Goal: Transaction & Acquisition: Purchase product/service

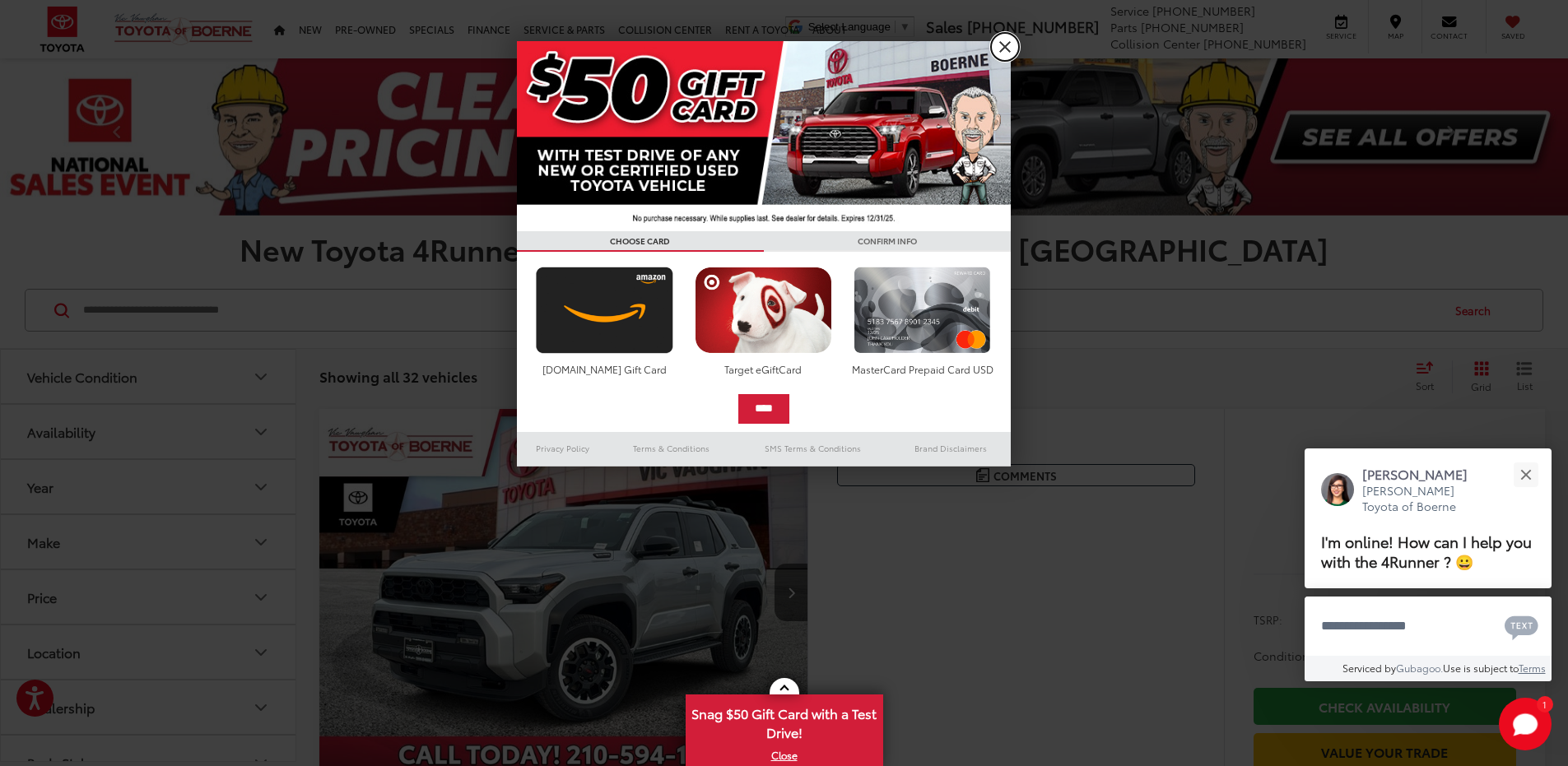
click at [1001, 39] on link "X" at bounding box center [1004, 46] width 28 height 28
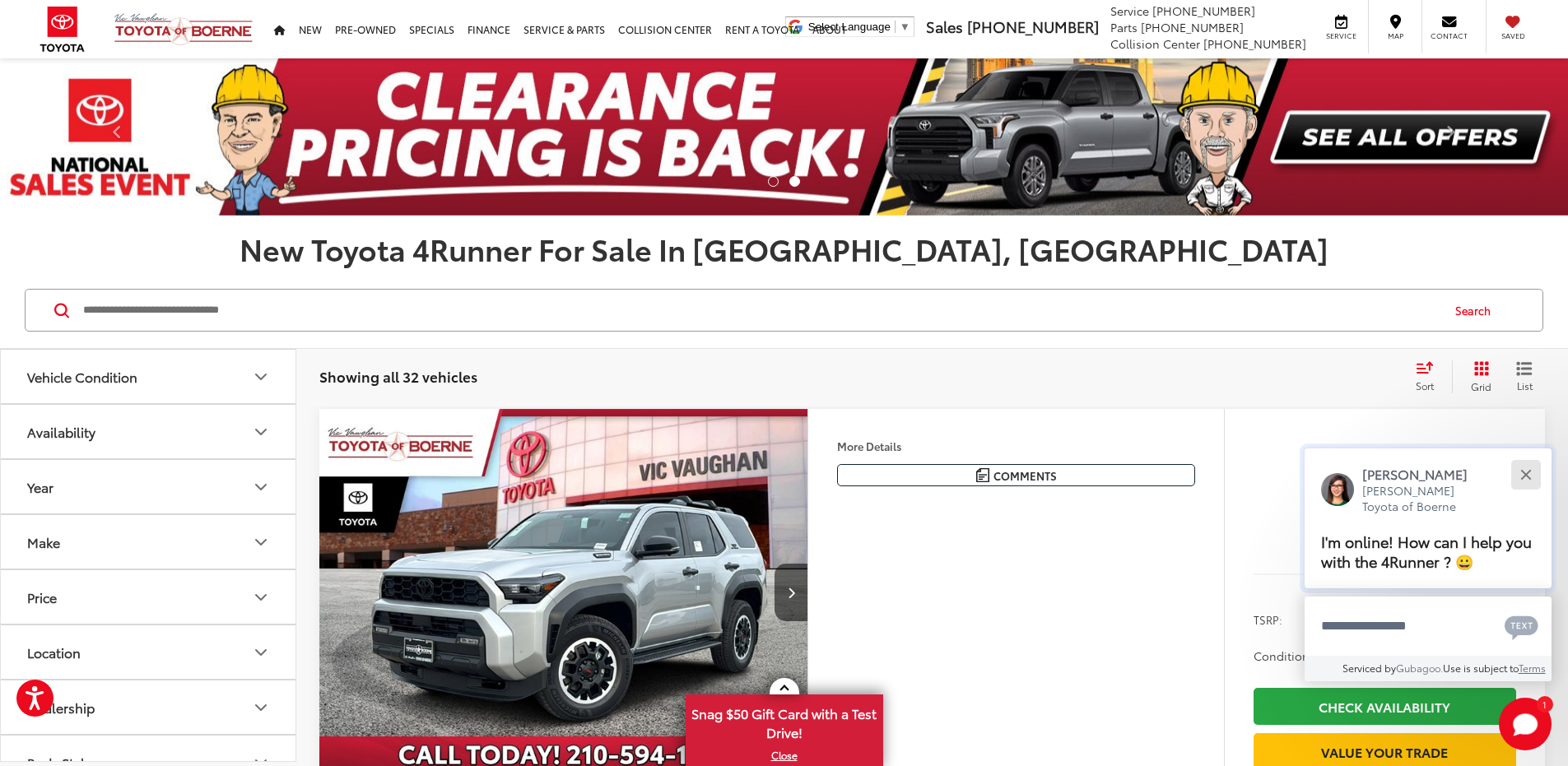
click at [1520, 472] on button "Close" at bounding box center [1525, 474] width 35 height 35
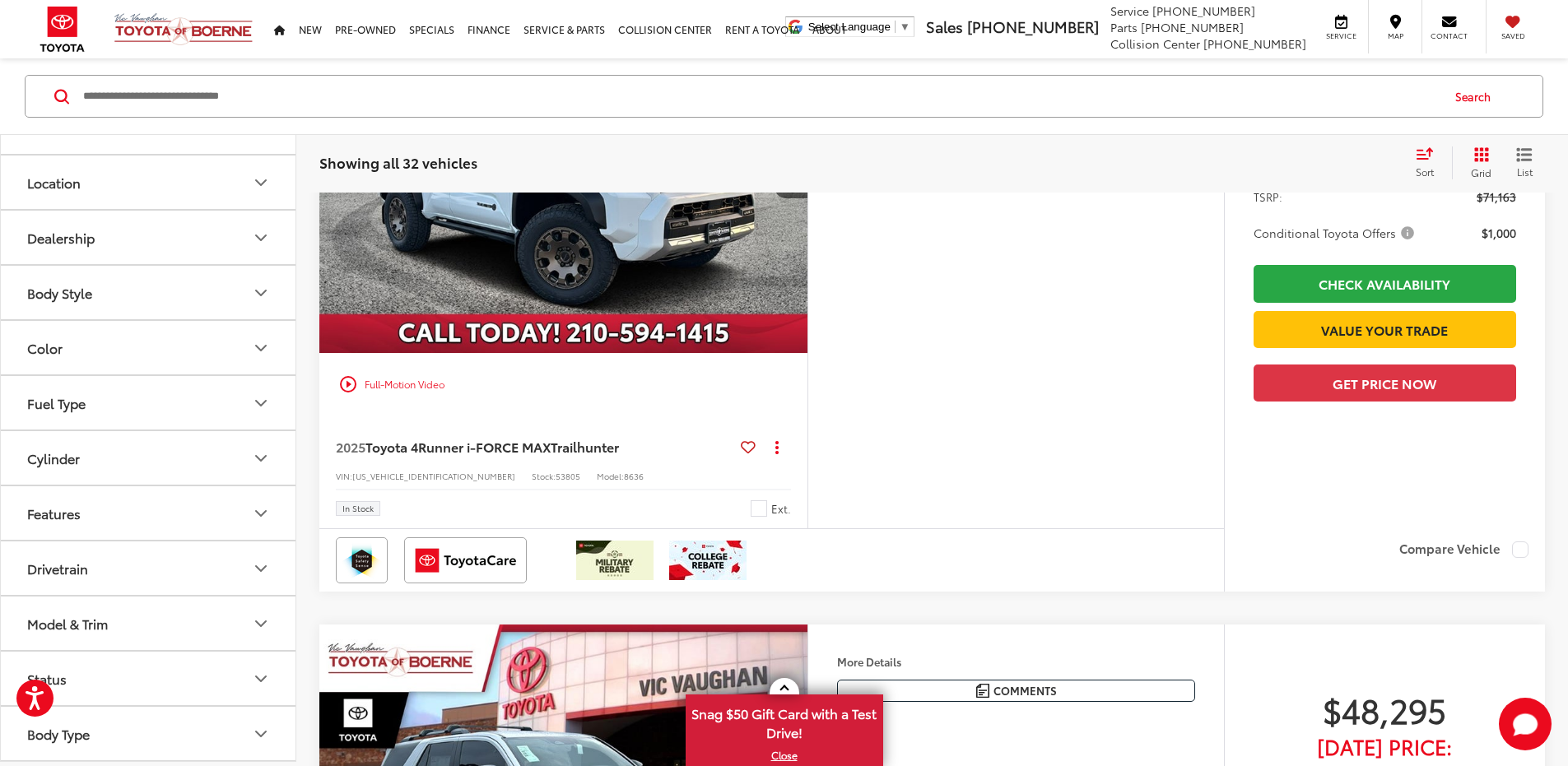
scroll to position [1152, 0]
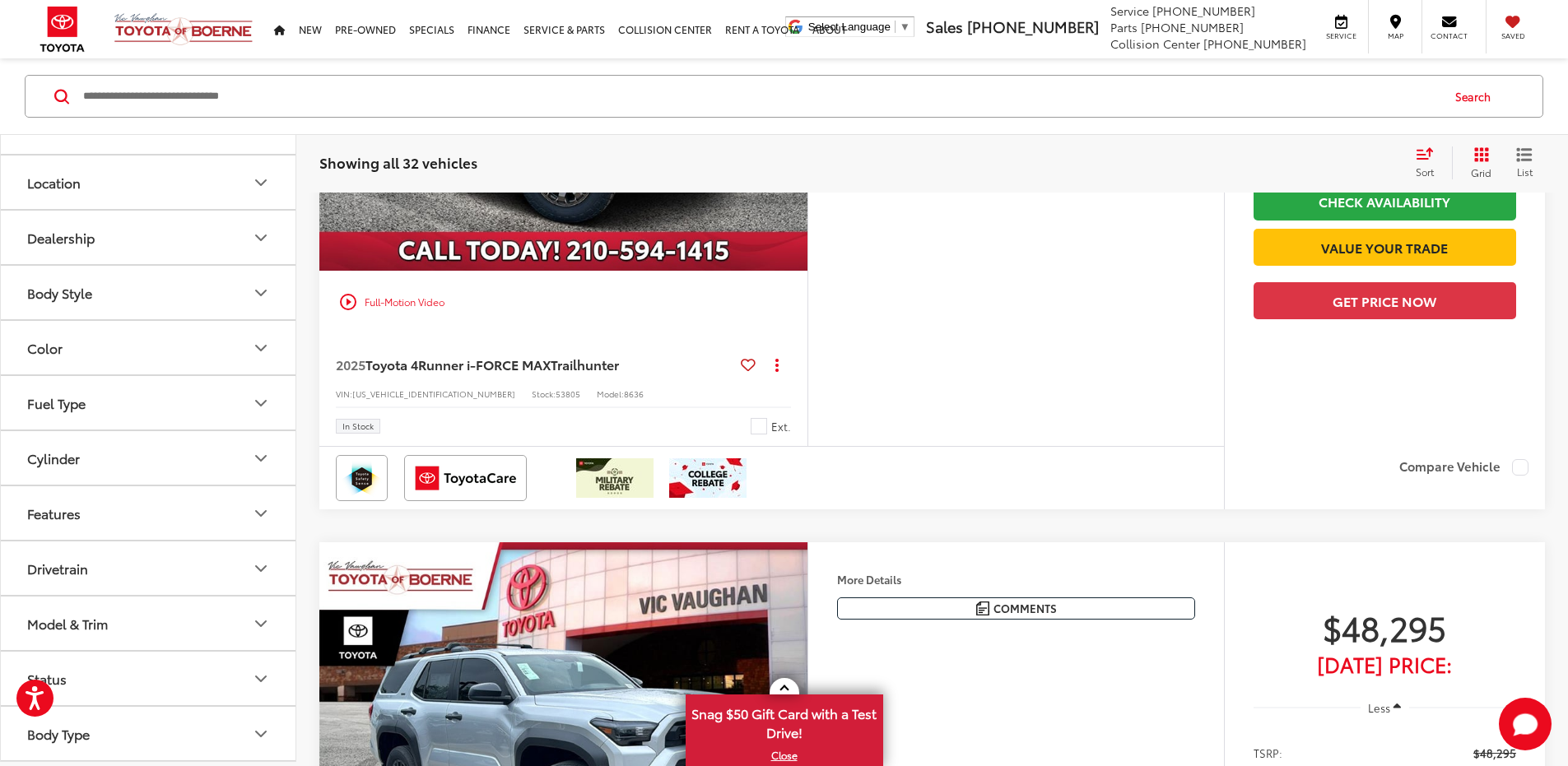
click at [259, 351] on icon "Color" at bounding box center [261, 349] width 20 height 20
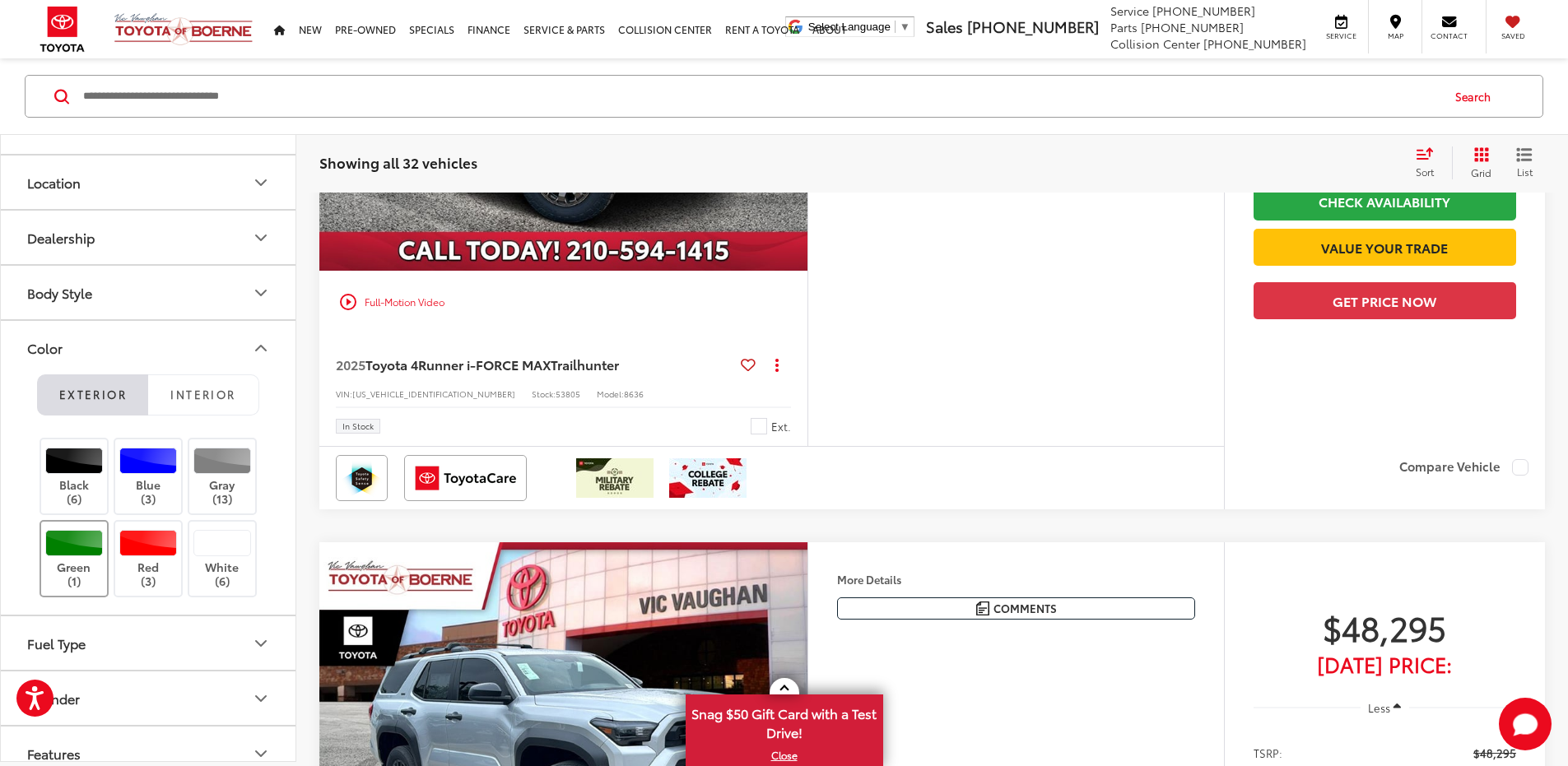
click at [78, 537] on div at bounding box center [75, 542] width 59 height 26
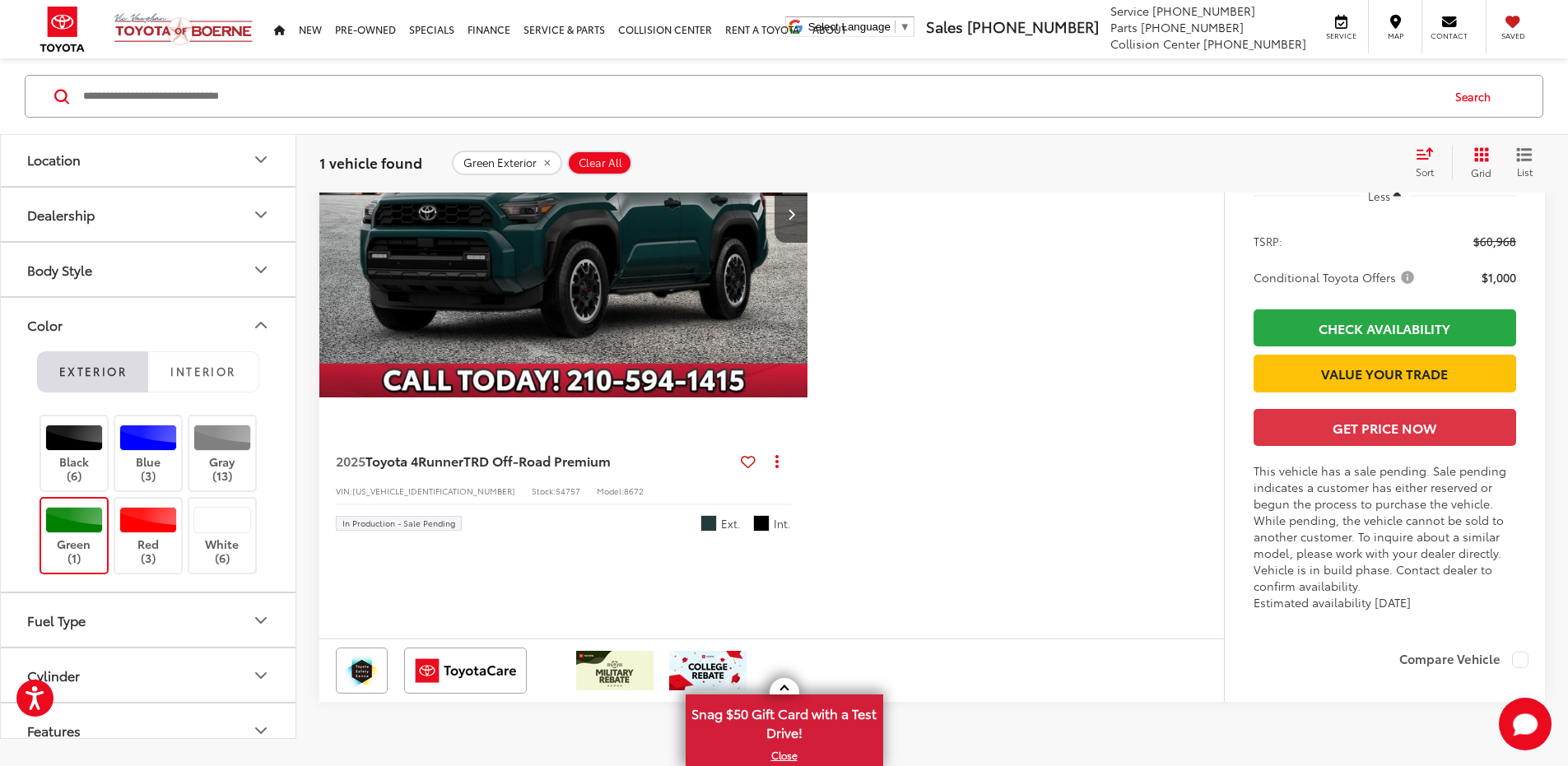
scroll to position [49, 0]
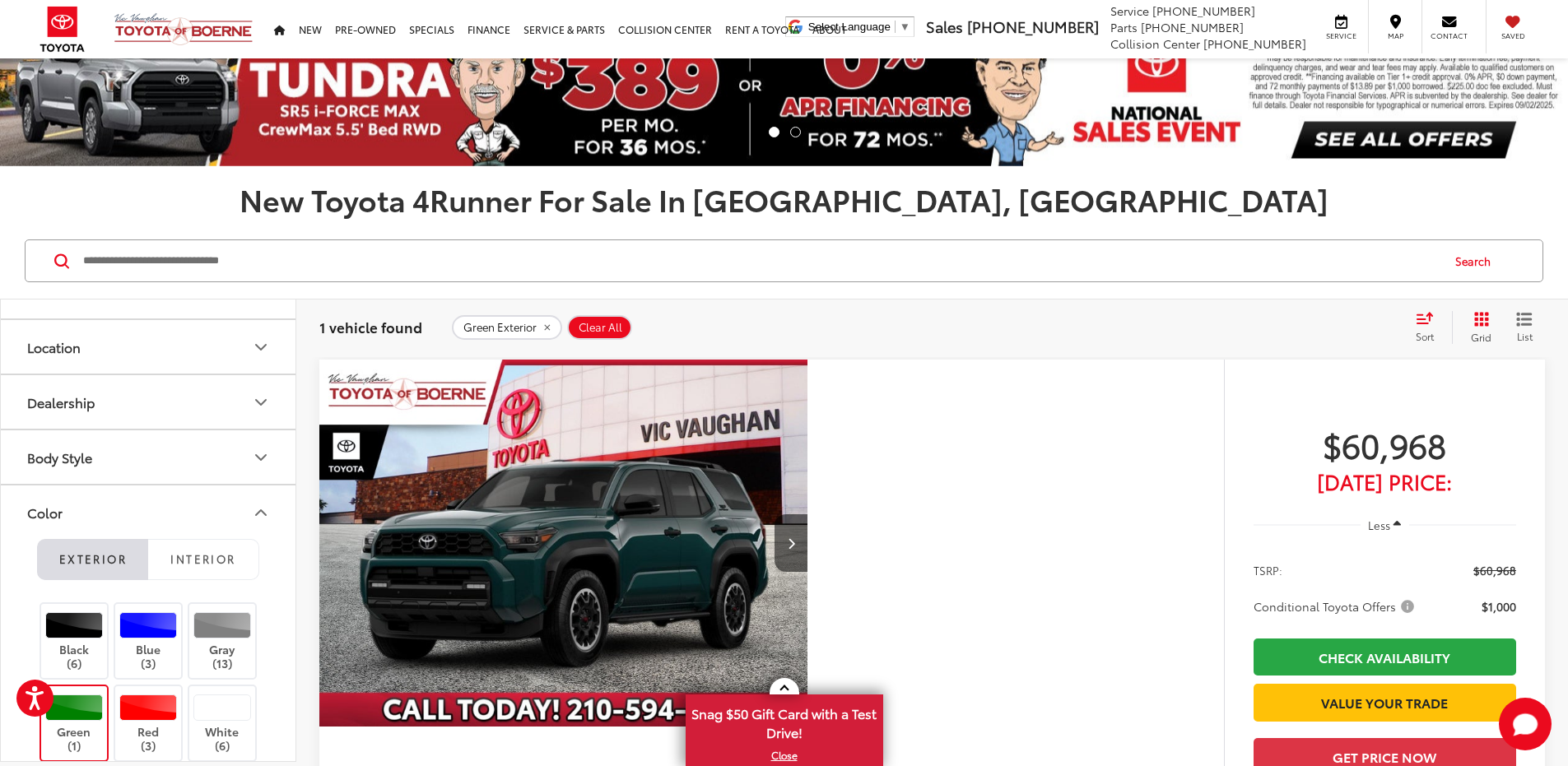
click at [546, 323] on icon "remove Green" at bounding box center [546, 328] width 11 height 10
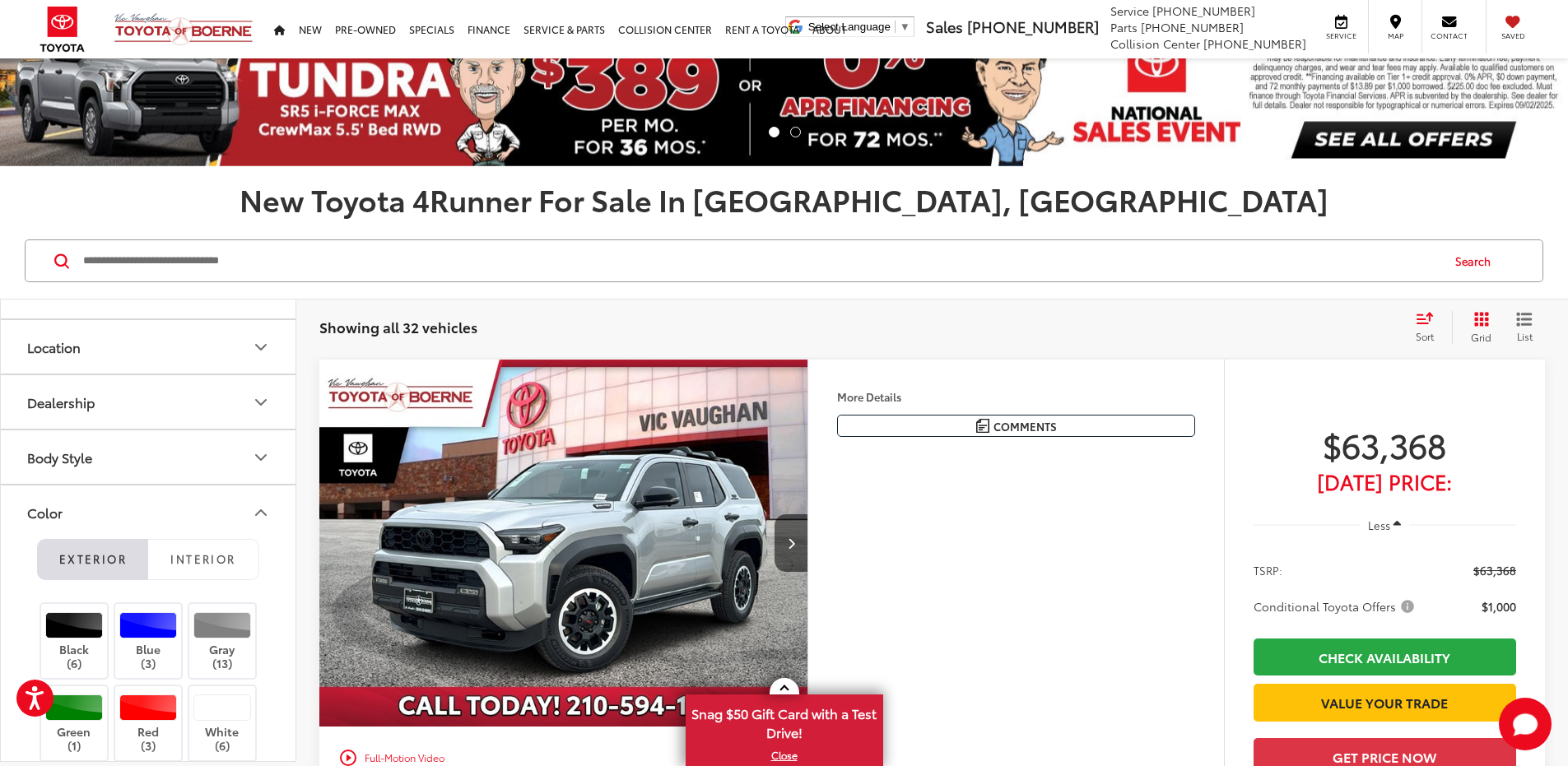
click at [1423, 322] on icon "Select sort value" at bounding box center [1425, 318] width 18 height 13
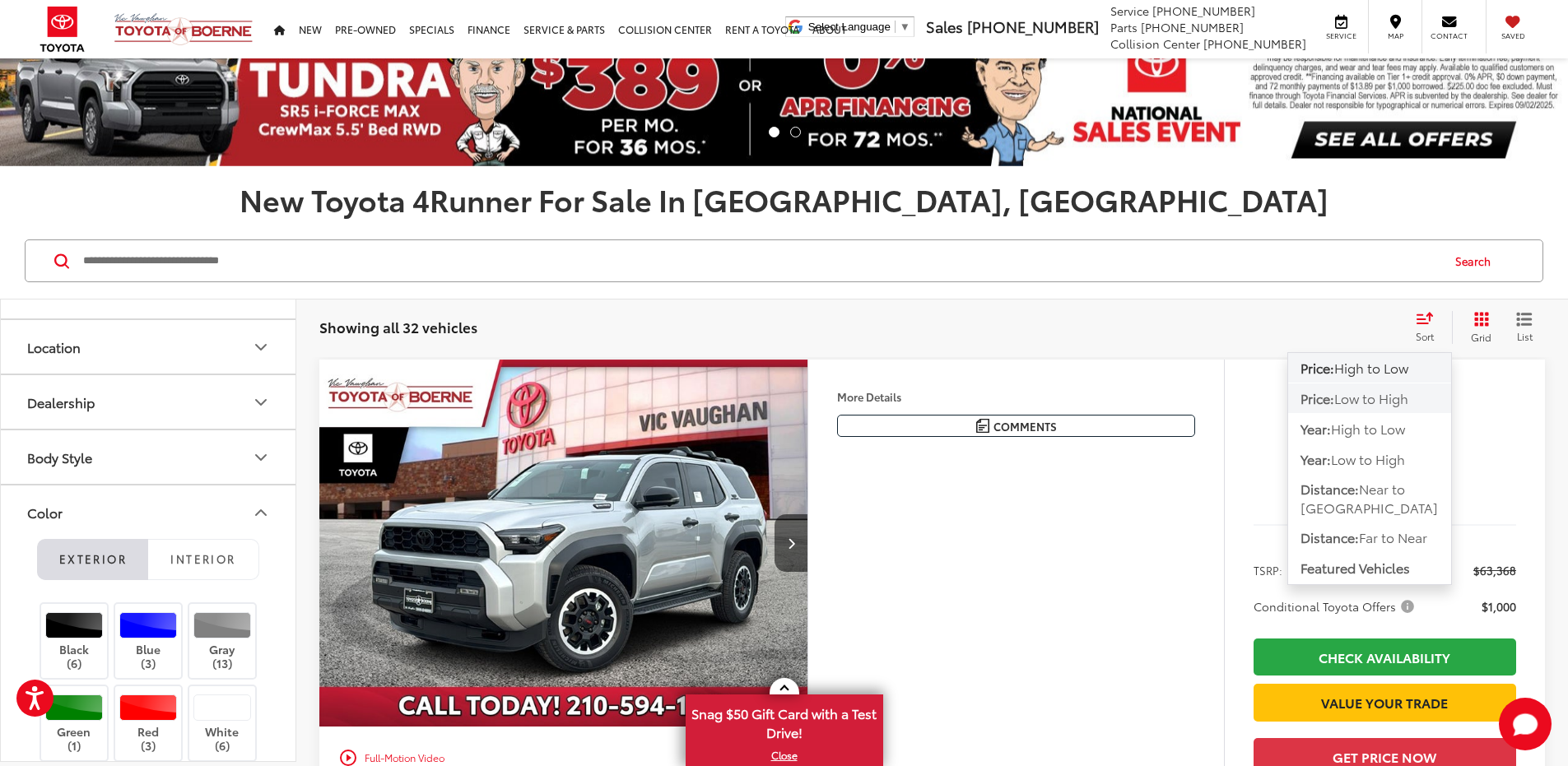
click at [1378, 394] on span "Low to High" at bounding box center [1371, 397] width 74 height 19
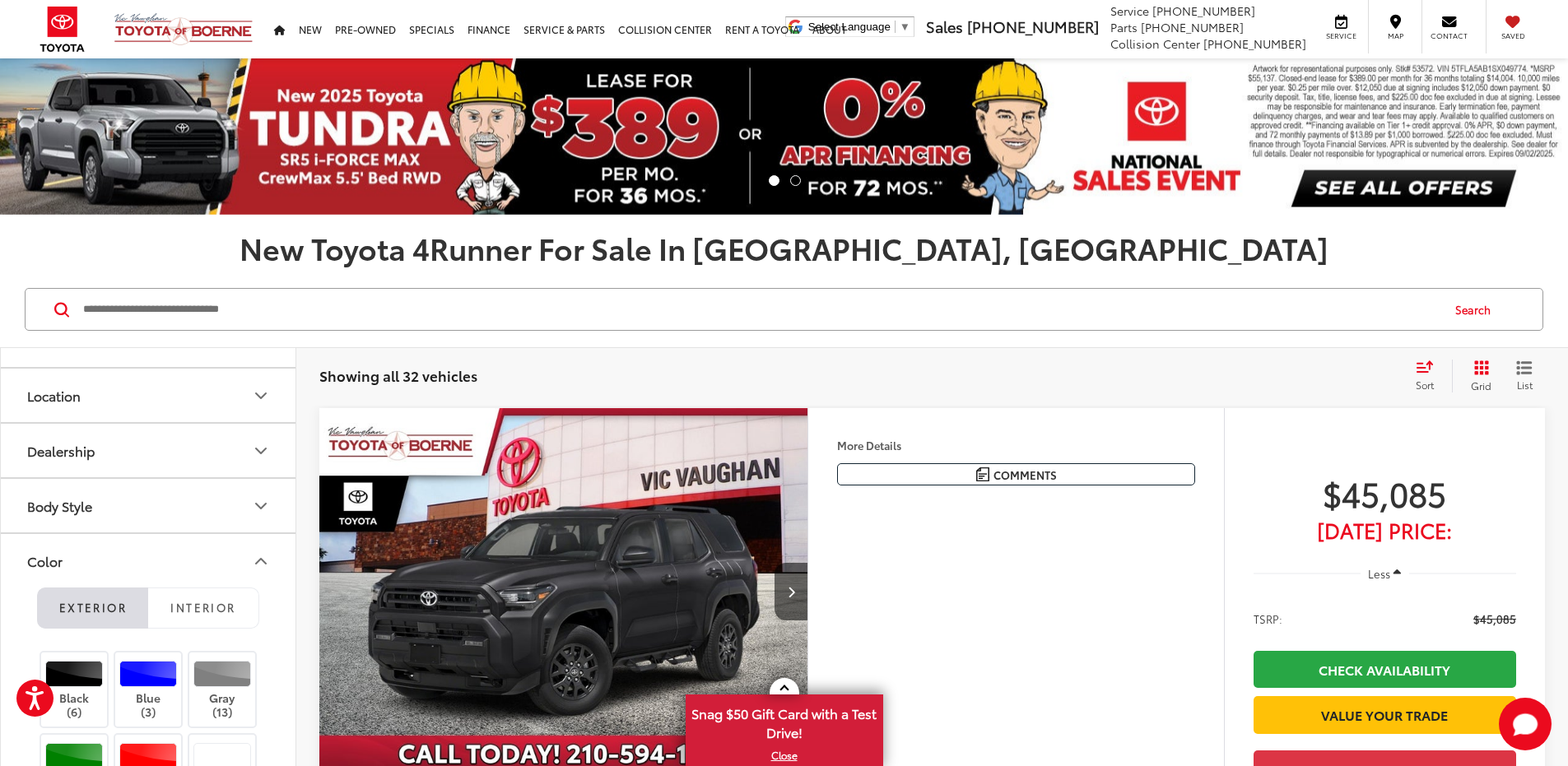
scroll to position [164, 0]
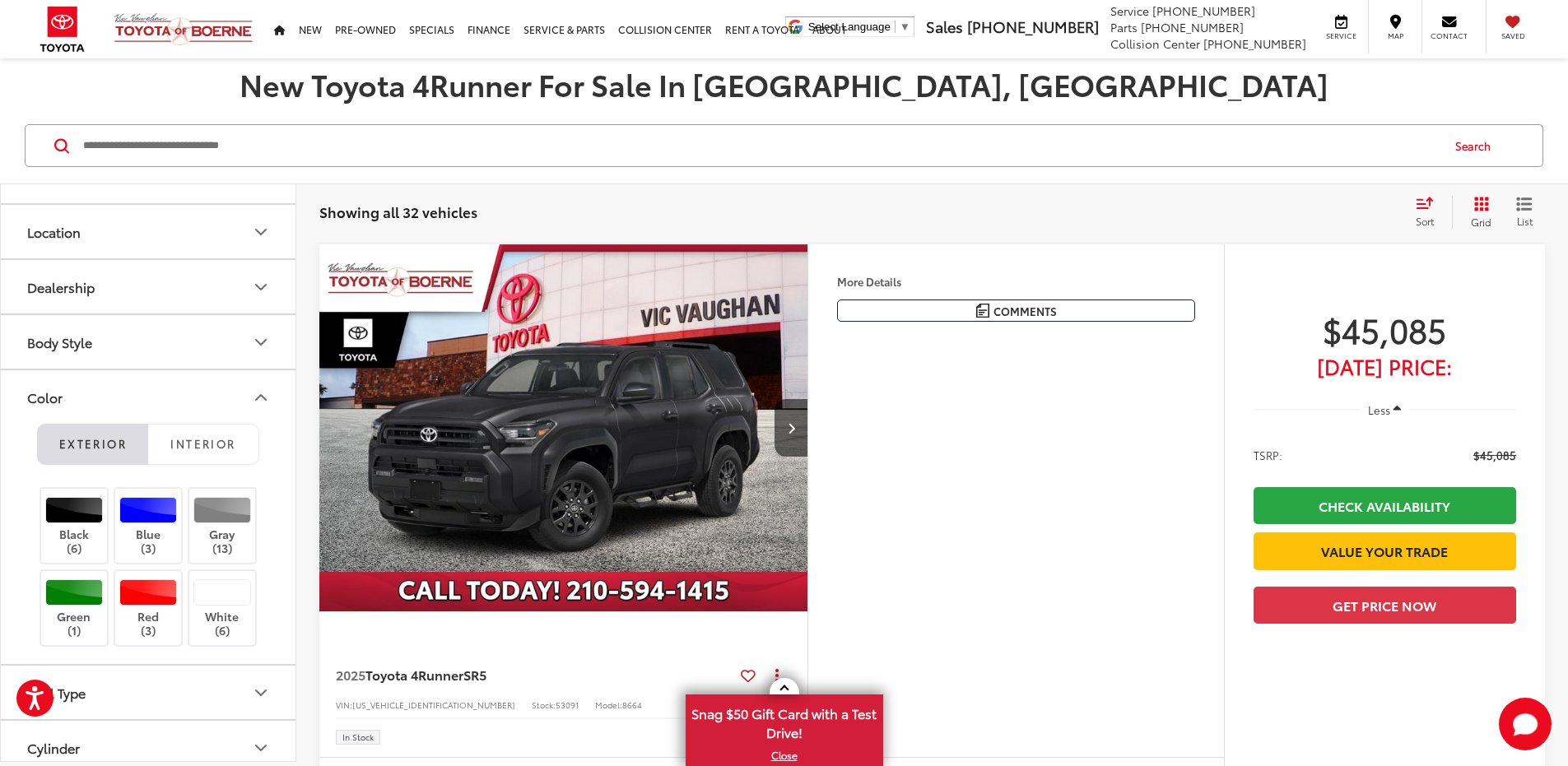
click at [809, 363] on img "2025 Toyota 4Runner SR5 0" at bounding box center [563, 428] width 490 height 368
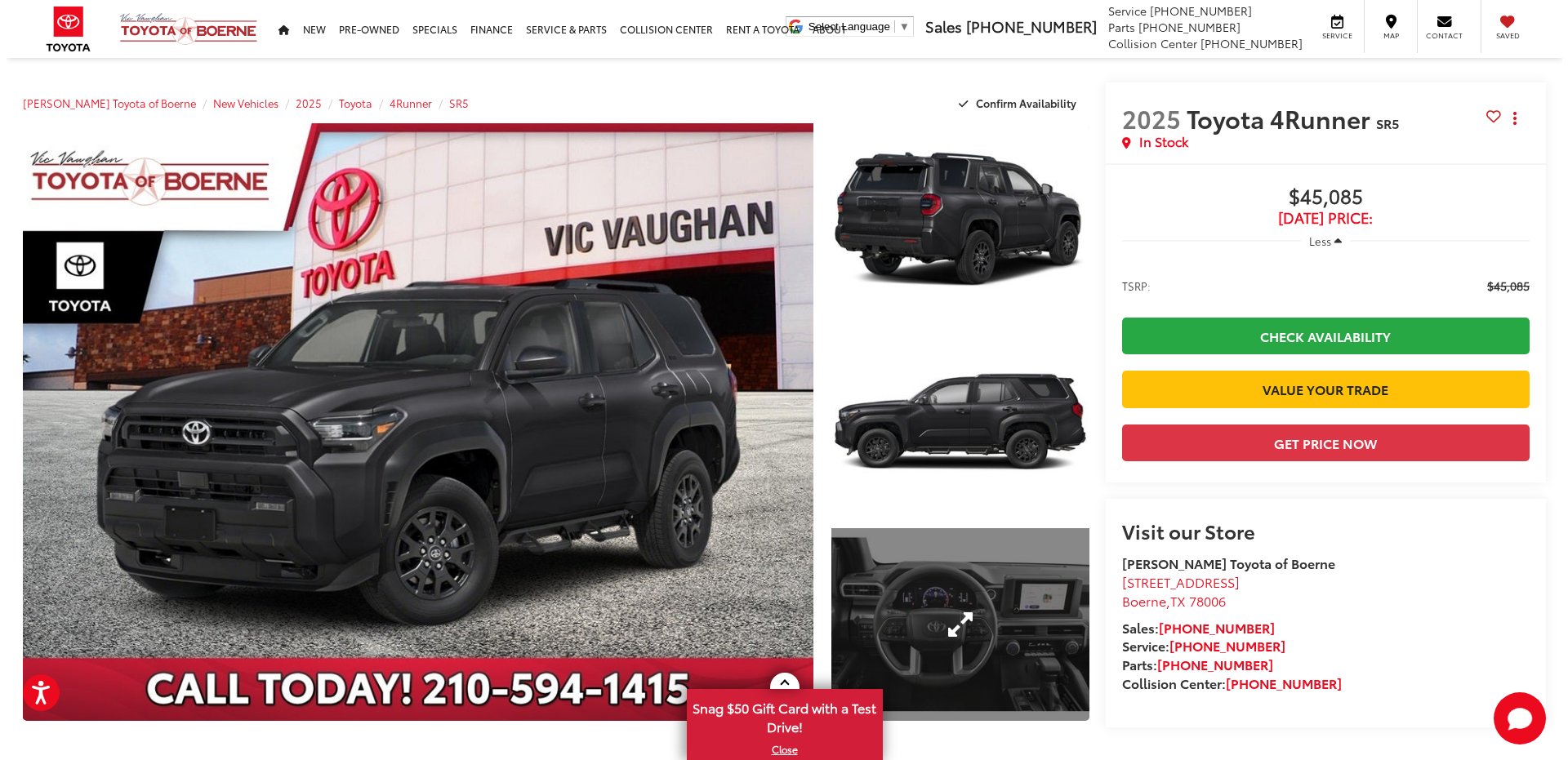
scroll to position [163, 0]
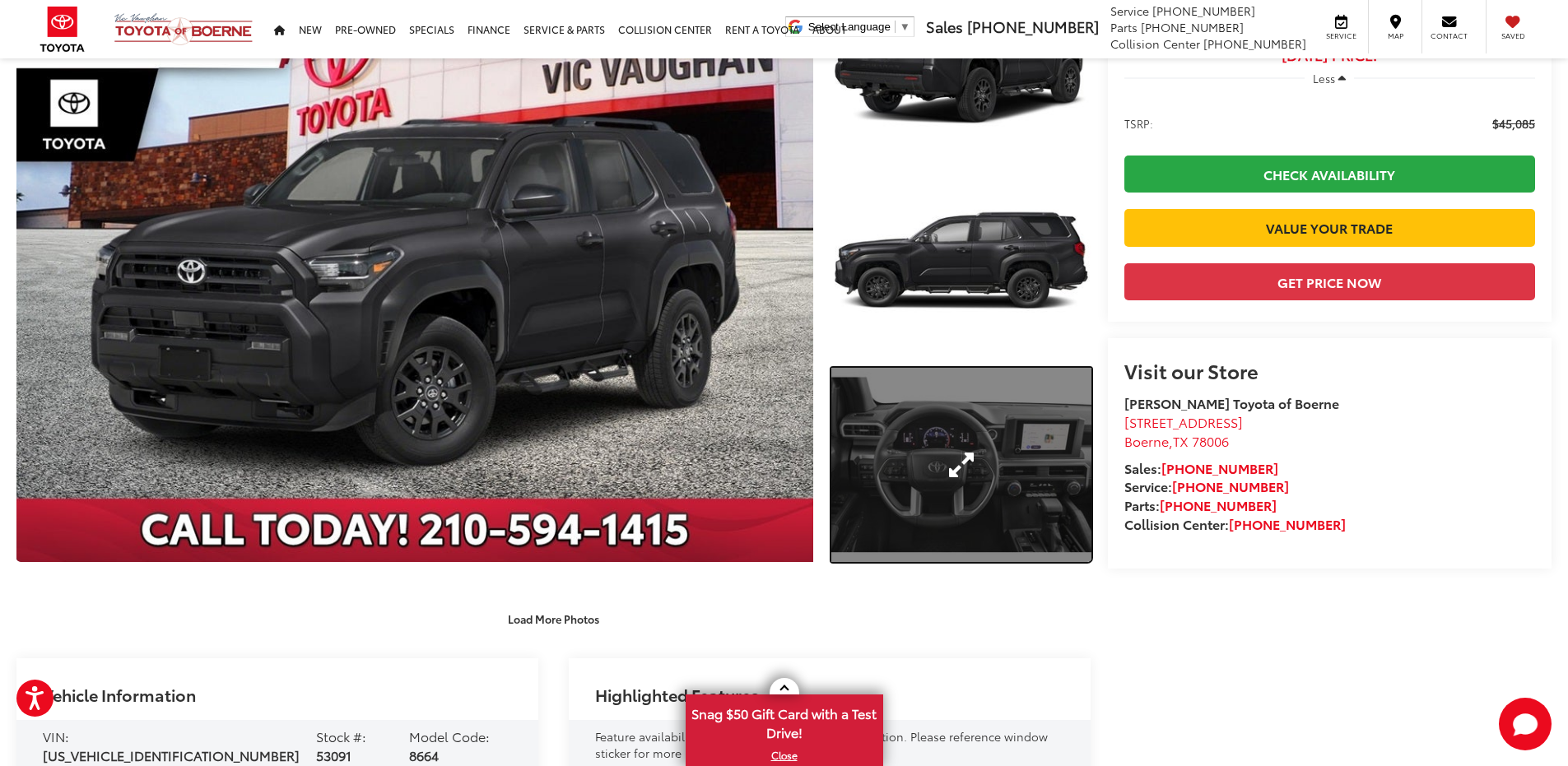
click at [908, 479] on link "Expand Photo 3" at bounding box center [961, 465] width 260 height 195
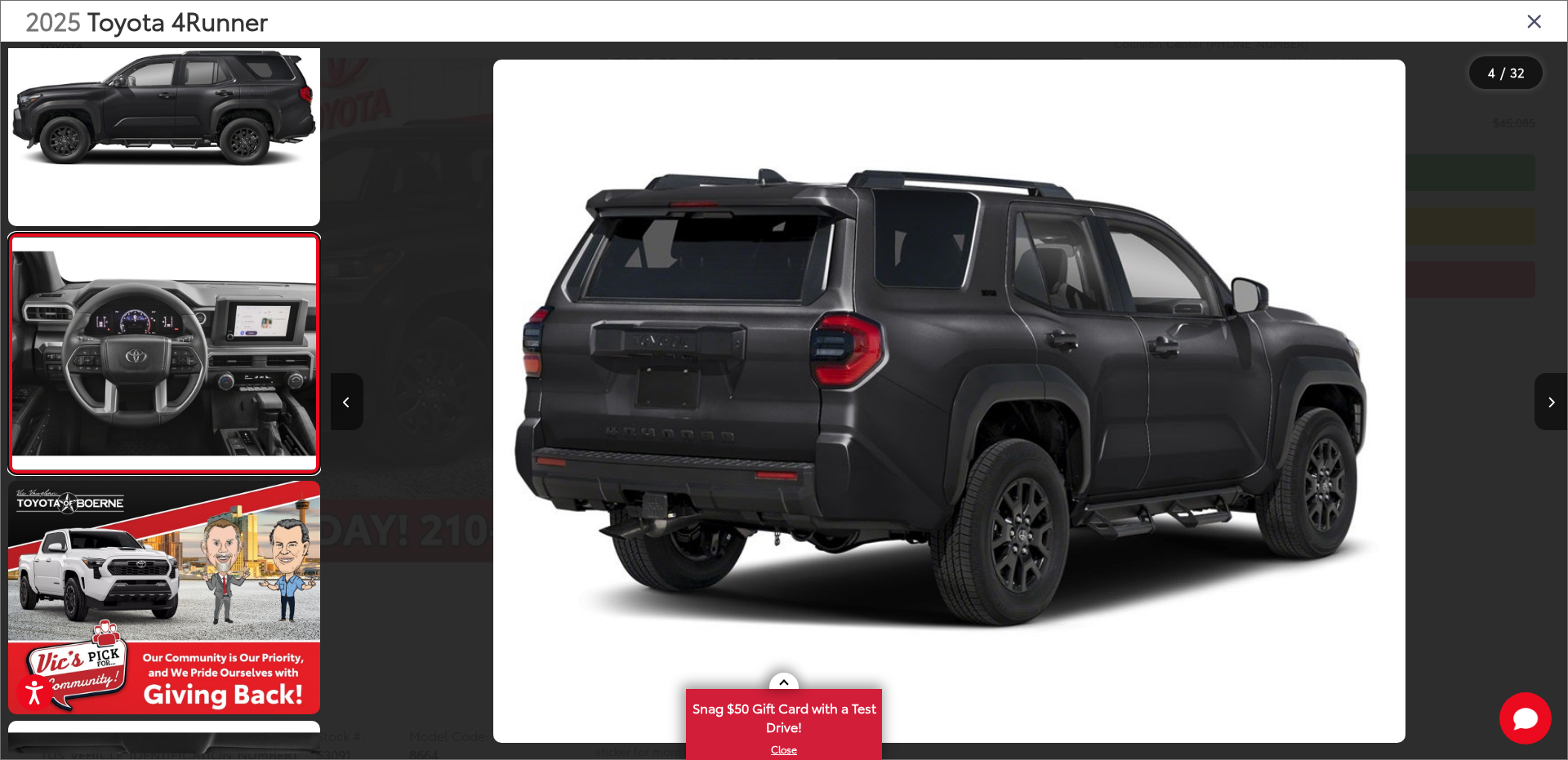
scroll to position [0, 3711]
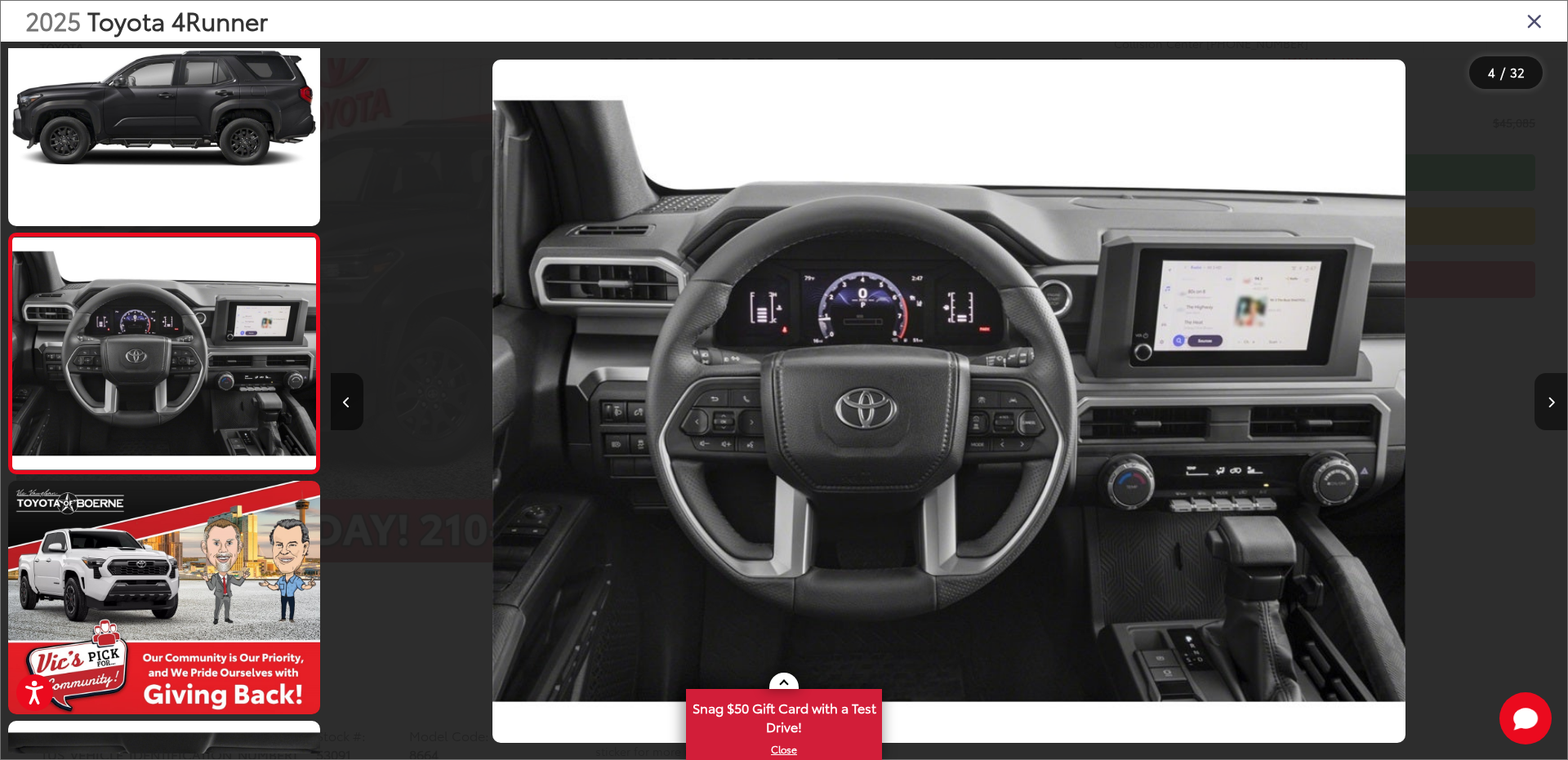
click at [1543, 405] on button "Next image" at bounding box center [1551, 402] width 32 height 57
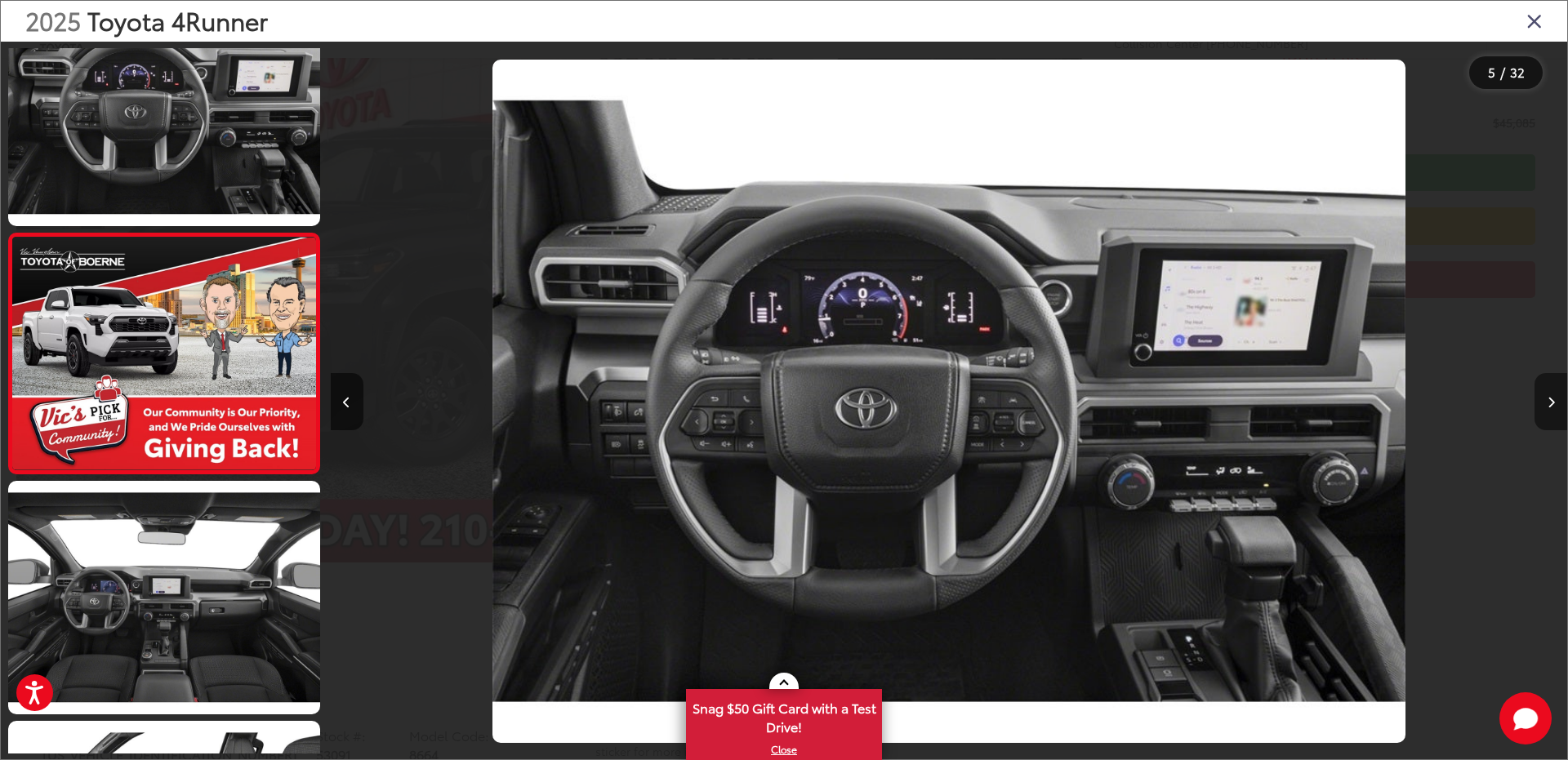
scroll to position [0, 4949]
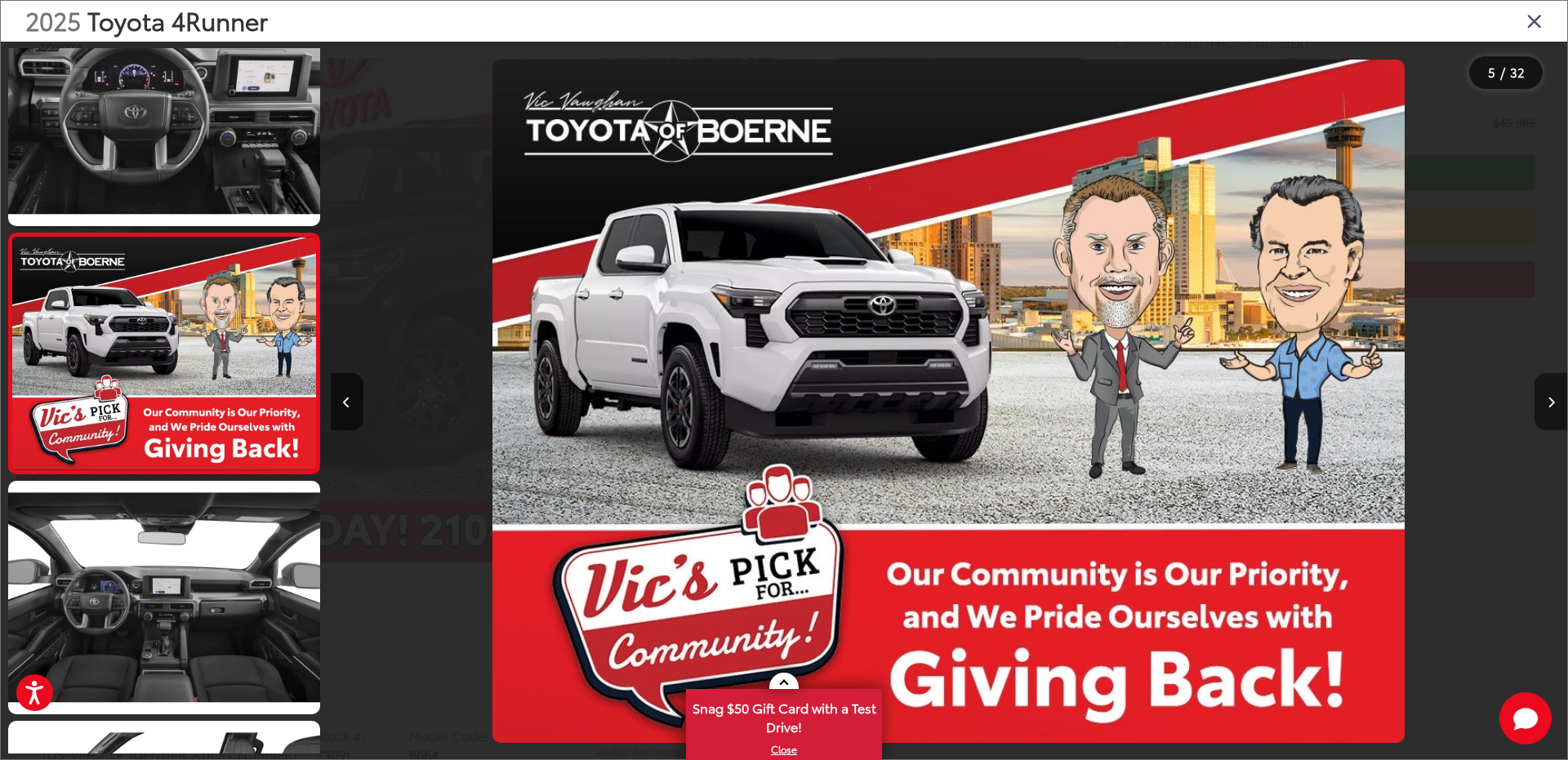
click at [1550, 404] on icon "Next image" at bounding box center [1551, 402] width 7 height 12
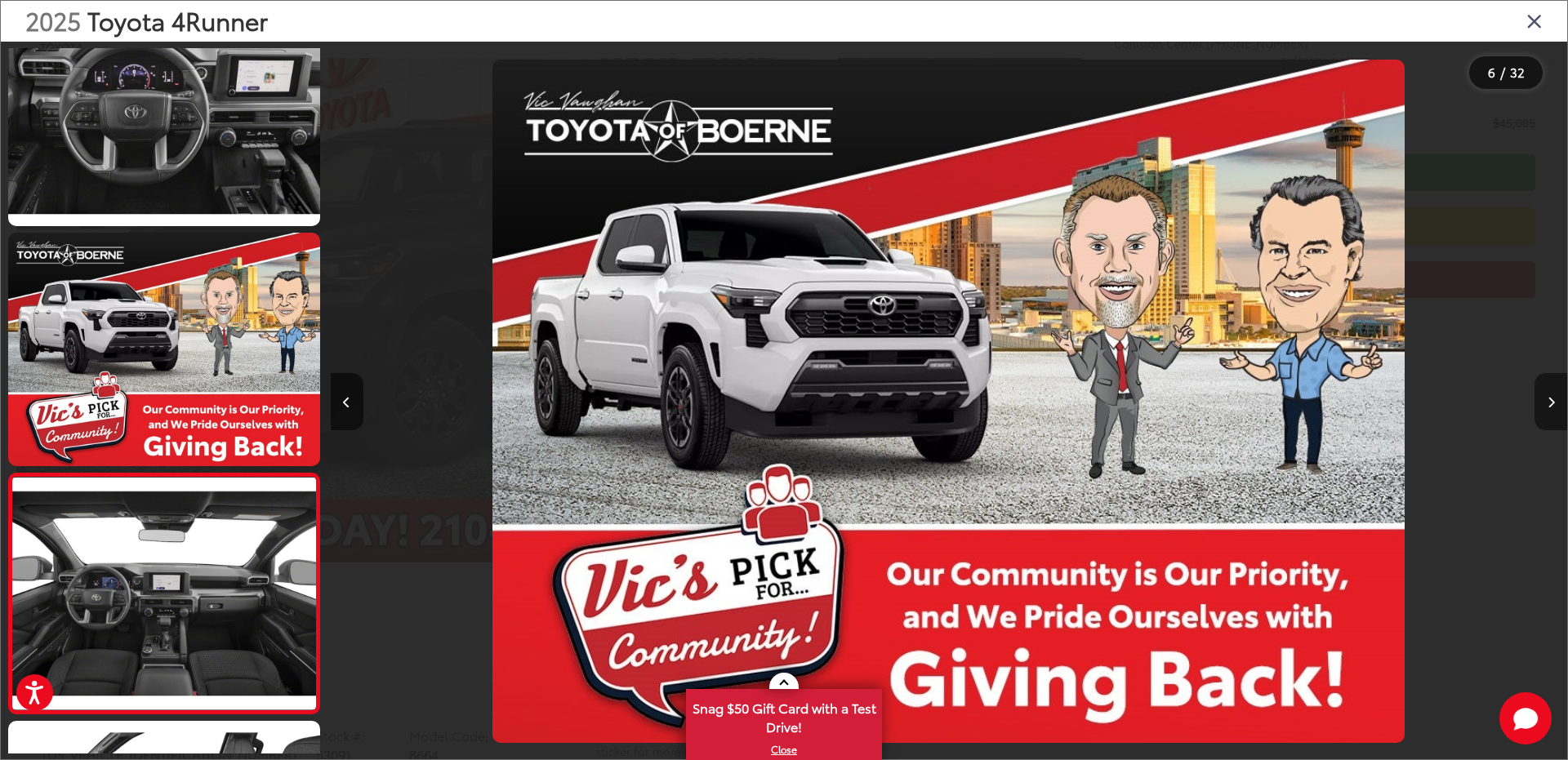
scroll to position [1017, 0]
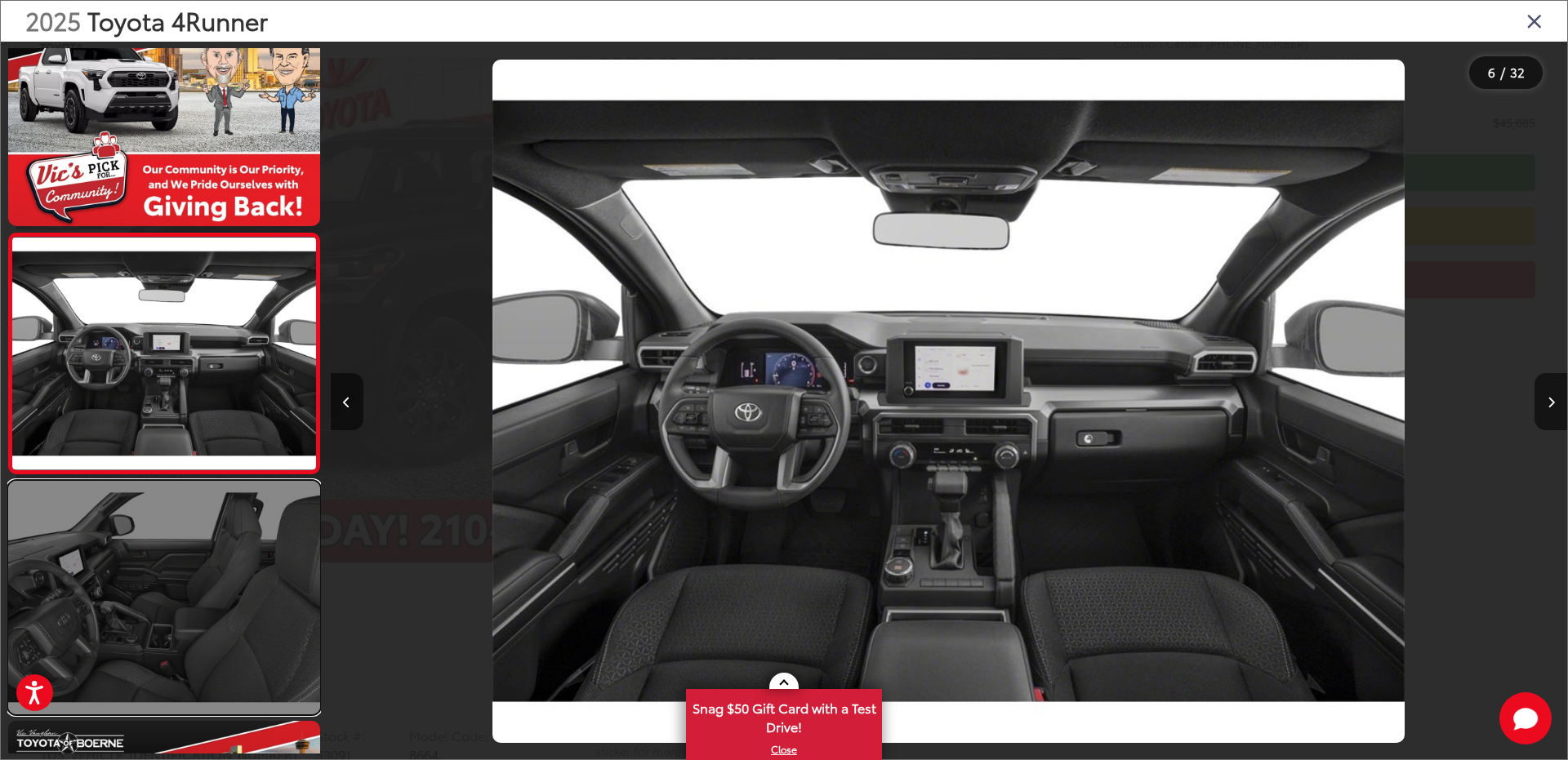
click at [204, 580] on link at bounding box center [164, 597] width 312 height 234
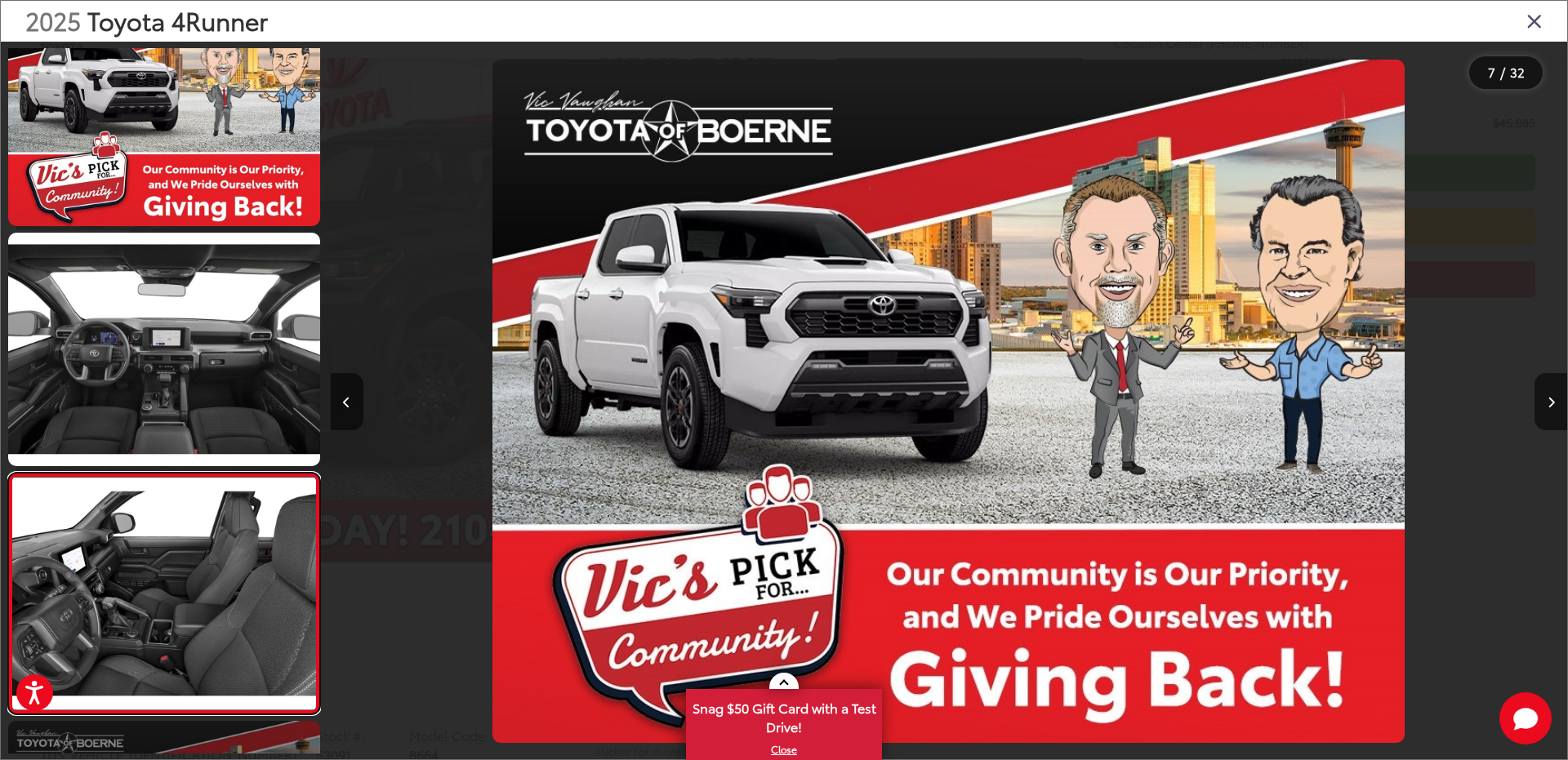
scroll to position [0, 7422]
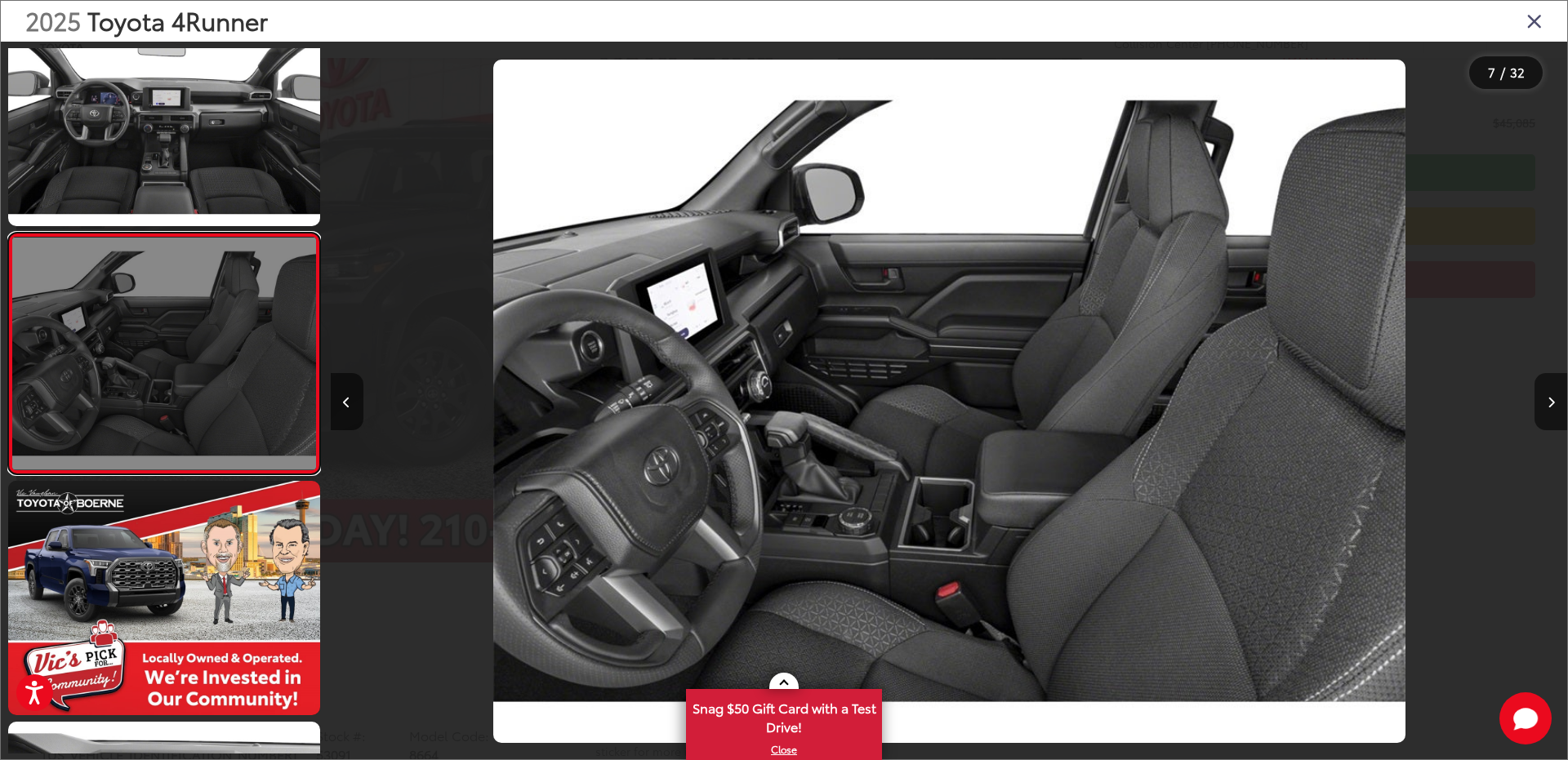
click at [218, 382] on link at bounding box center [164, 353] width 312 height 242
